Goal: Check status: Check status

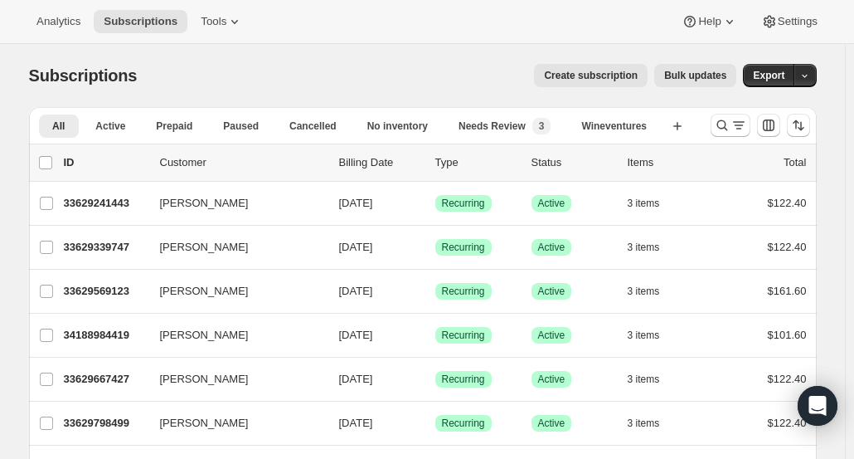
click at [726, 128] on icon "Search and filter results" at bounding box center [722, 125] width 17 height 17
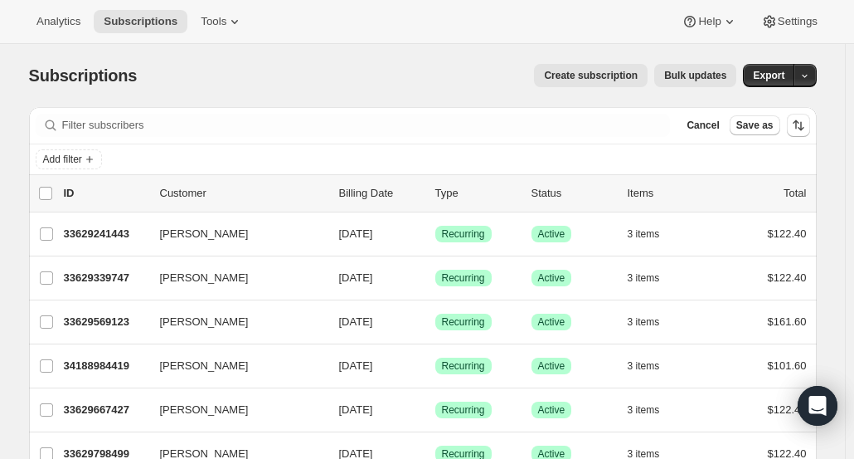
click at [71, 164] on span "Add filter" at bounding box center [62, 159] width 39 height 13
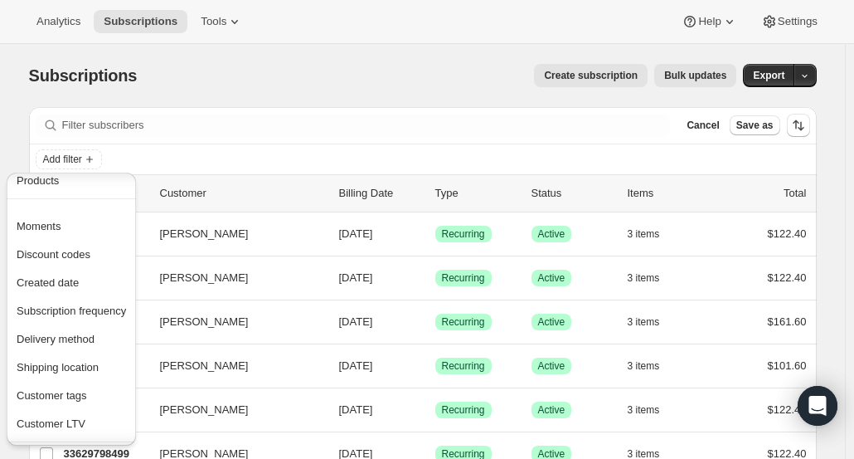
scroll to position [106, 0]
click at [77, 288] on button "Created date" at bounding box center [71, 280] width 119 height 27
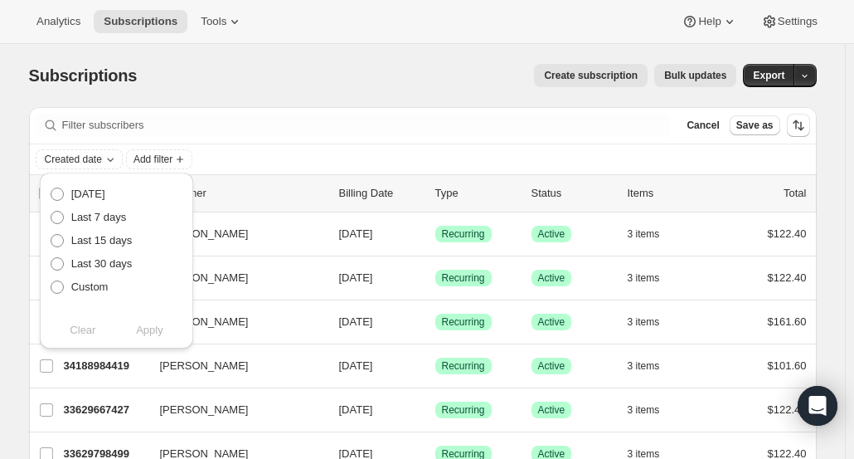
click at [58, 289] on span at bounding box center [57, 286] width 13 height 13
click at [51, 281] on input "Custom" at bounding box center [51, 280] width 1 height 1
radio input "true"
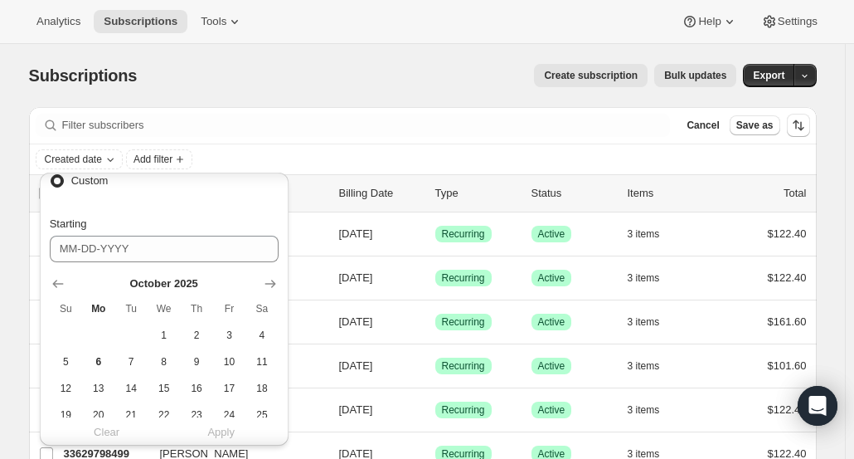
click at [159, 336] on span "1" at bounding box center [163, 334] width 19 height 13
type input "[DATE]"
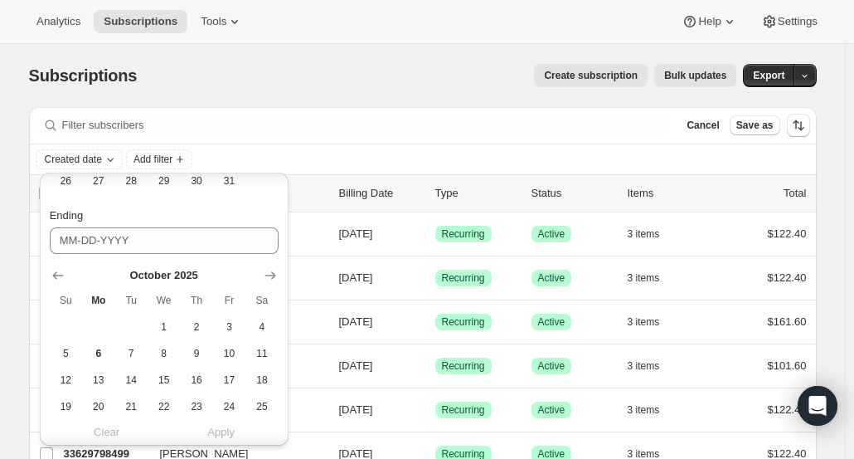
scroll to position [368, 0]
click at [60, 346] on span "5" at bounding box center [65, 351] width 19 height 13
type input "[DATE]"
click at [214, 430] on span "Apply" at bounding box center [220, 432] width 27 height 17
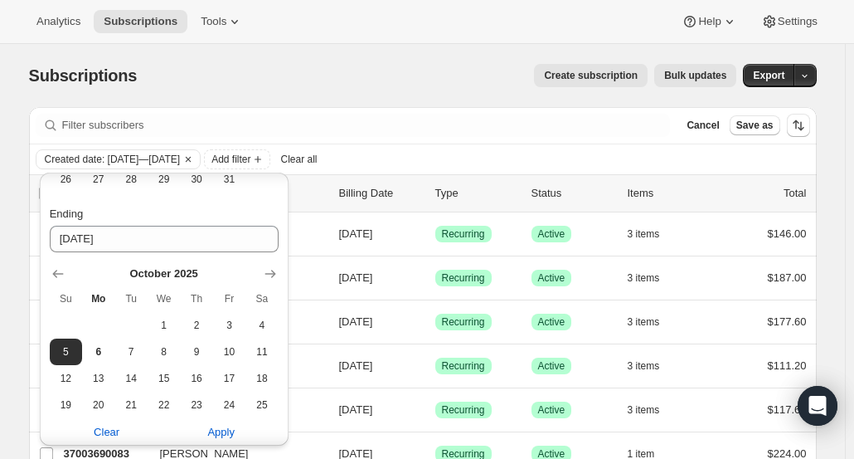
click at [595, 143] on div "Filter subscribers Cancel Save as" at bounding box center [423, 125] width 788 height 37
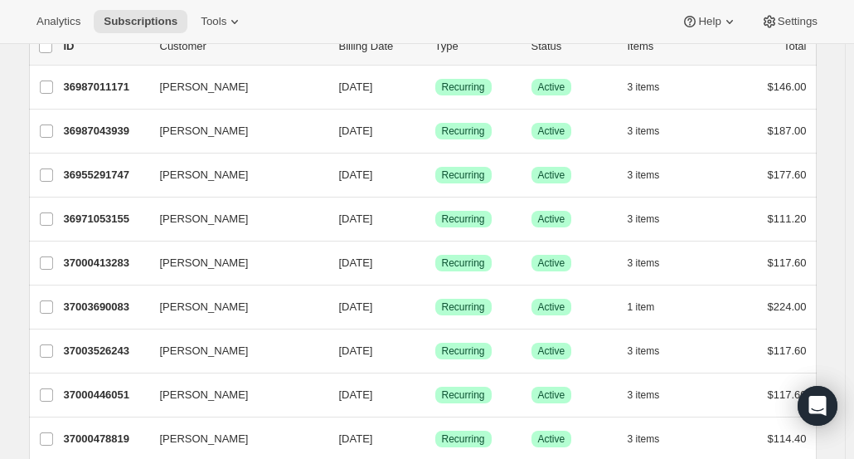
scroll to position [0, 0]
